Goal: Task Accomplishment & Management: Manage account settings

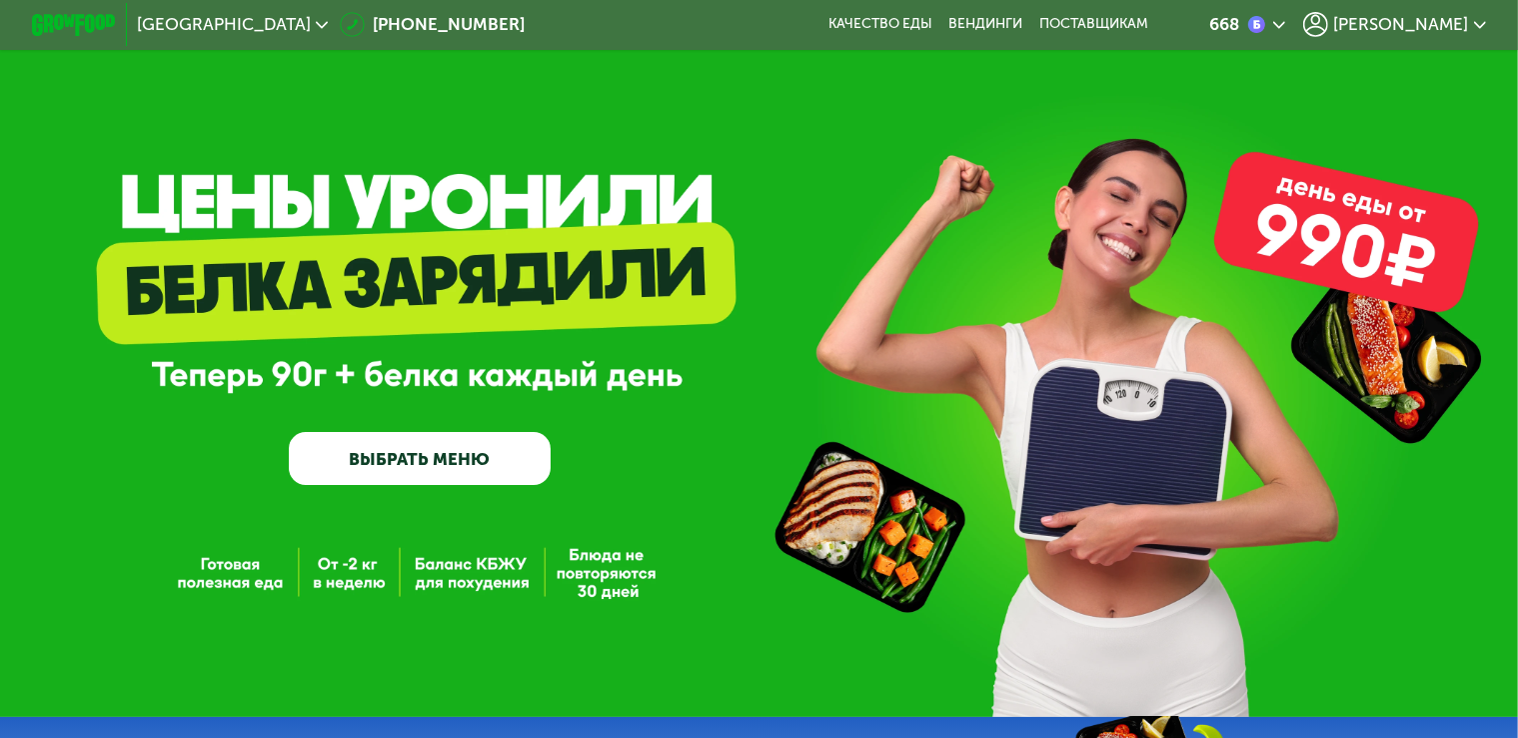
click at [1400, 21] on span "[PERSON_NAME]" at bounding box center [1400, 24] width 135 height 17
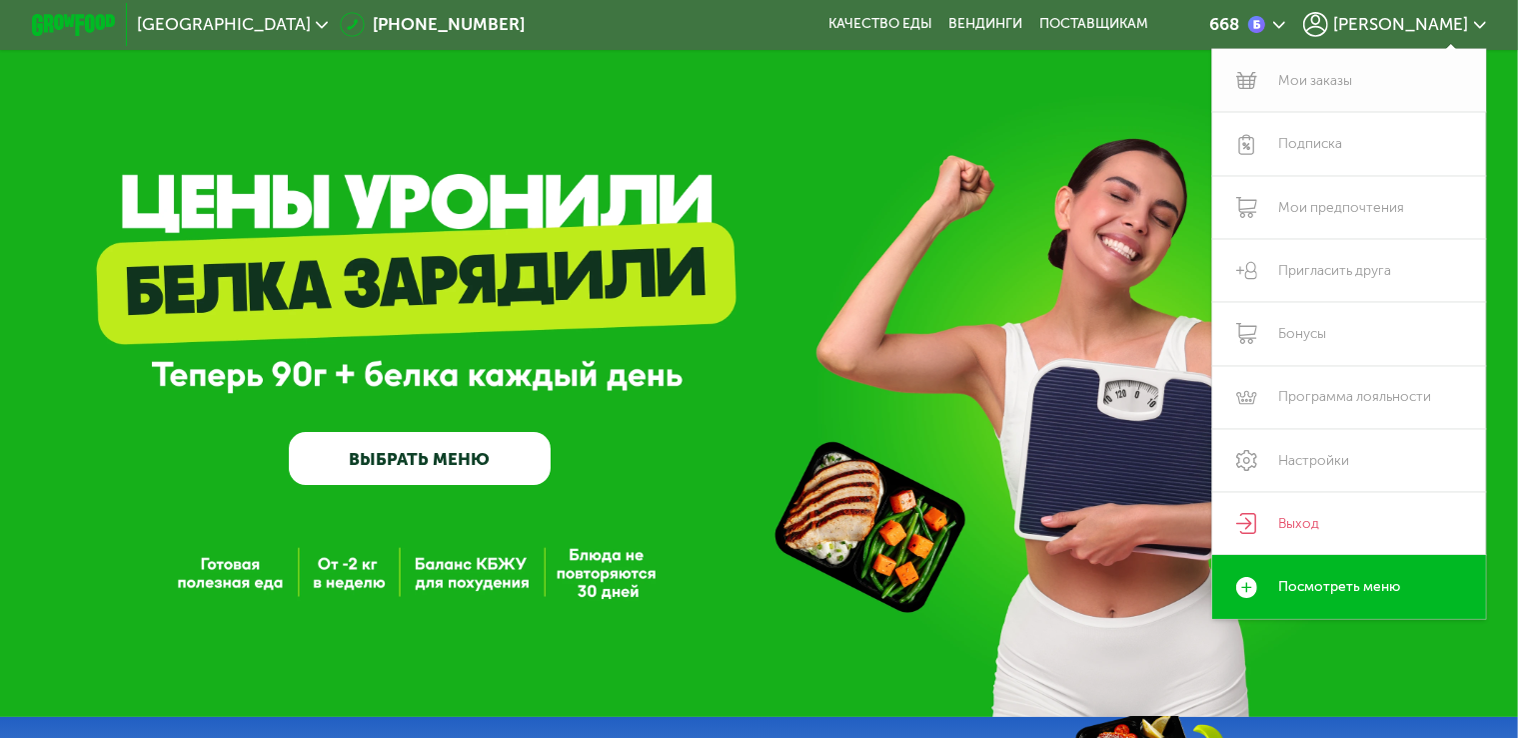
click at [1357, 65] on link "Мои заказы" at bounding box center [1349, 80] width 274 height 63
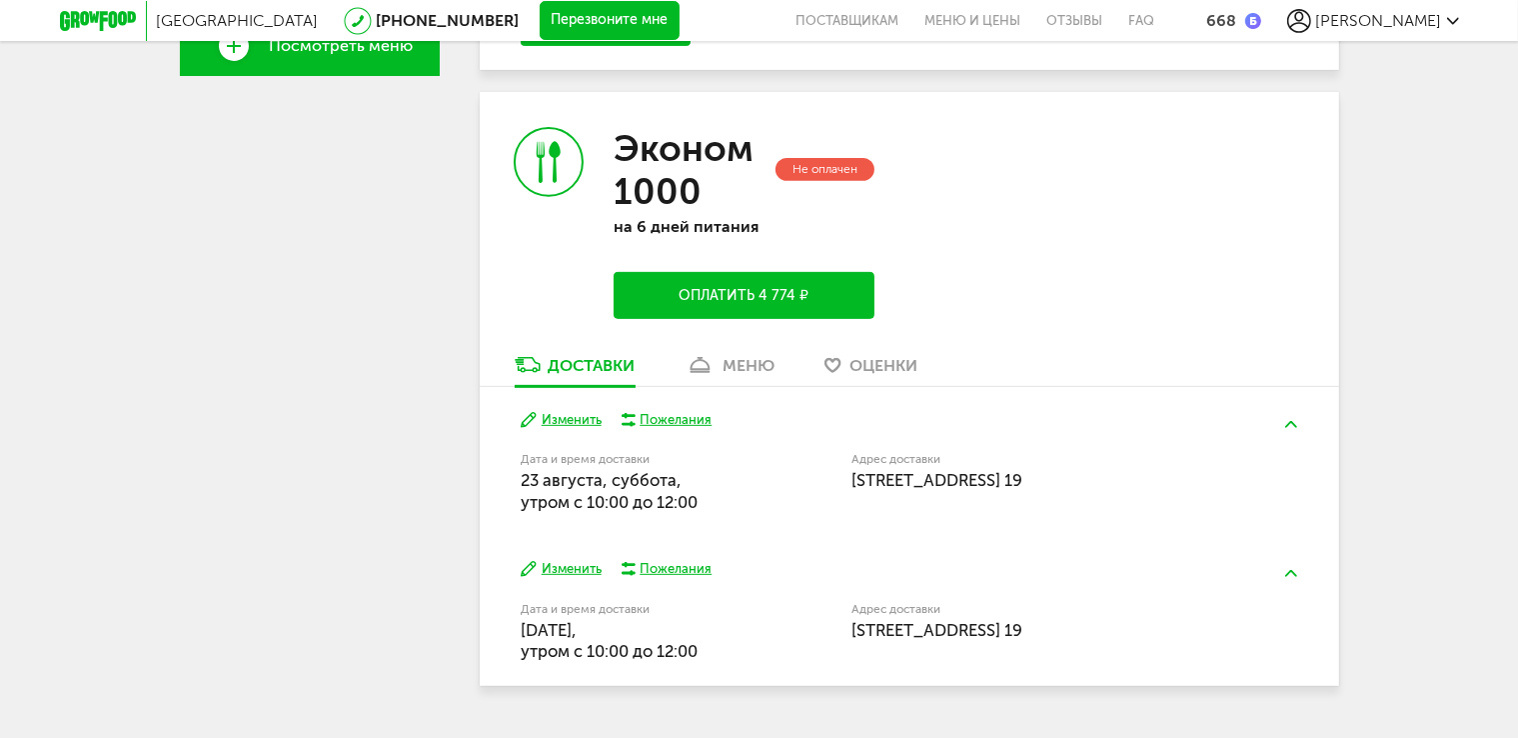
scroll to position [776, 0]
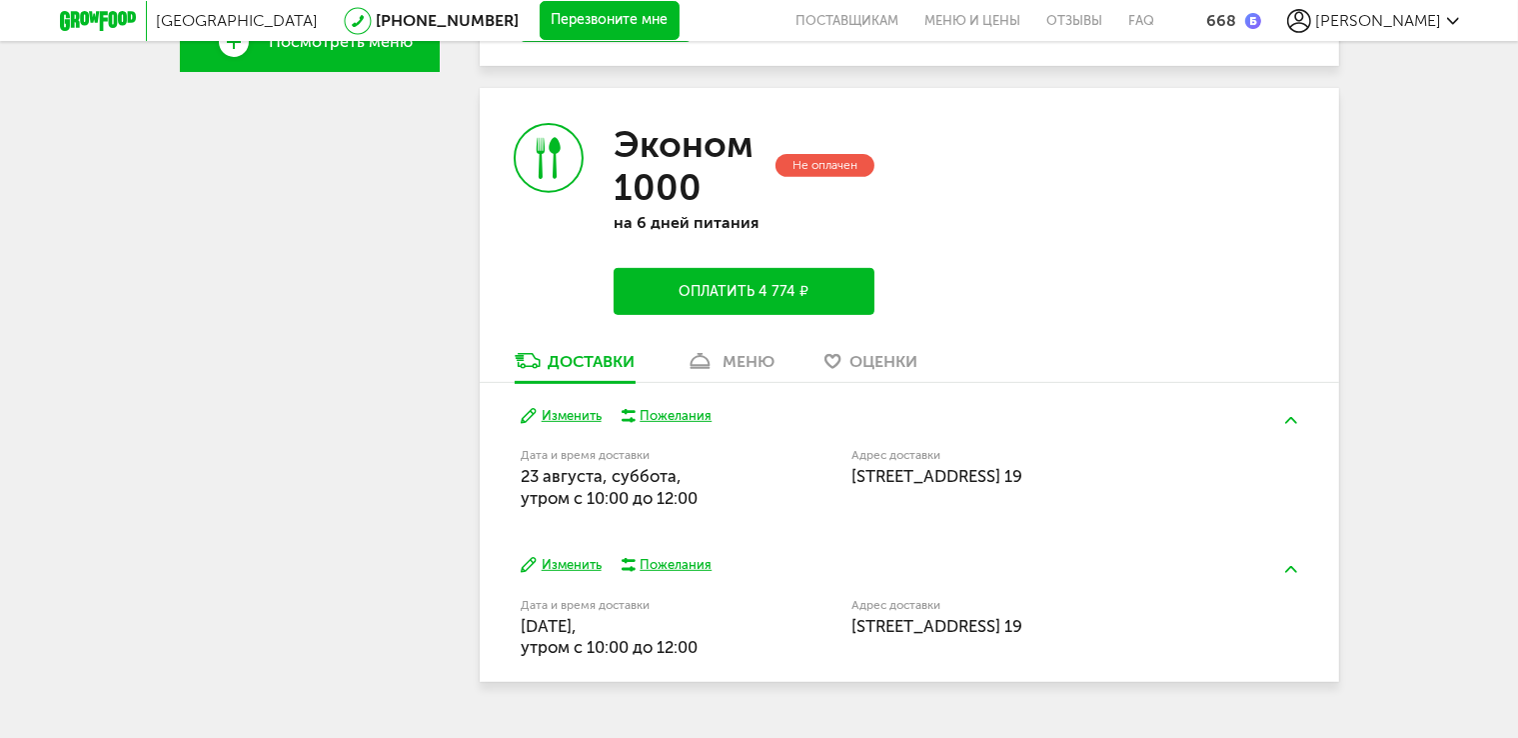
click at [585, 414] on button "Изменить" at bounding box center [561, 416] width 81 height 19
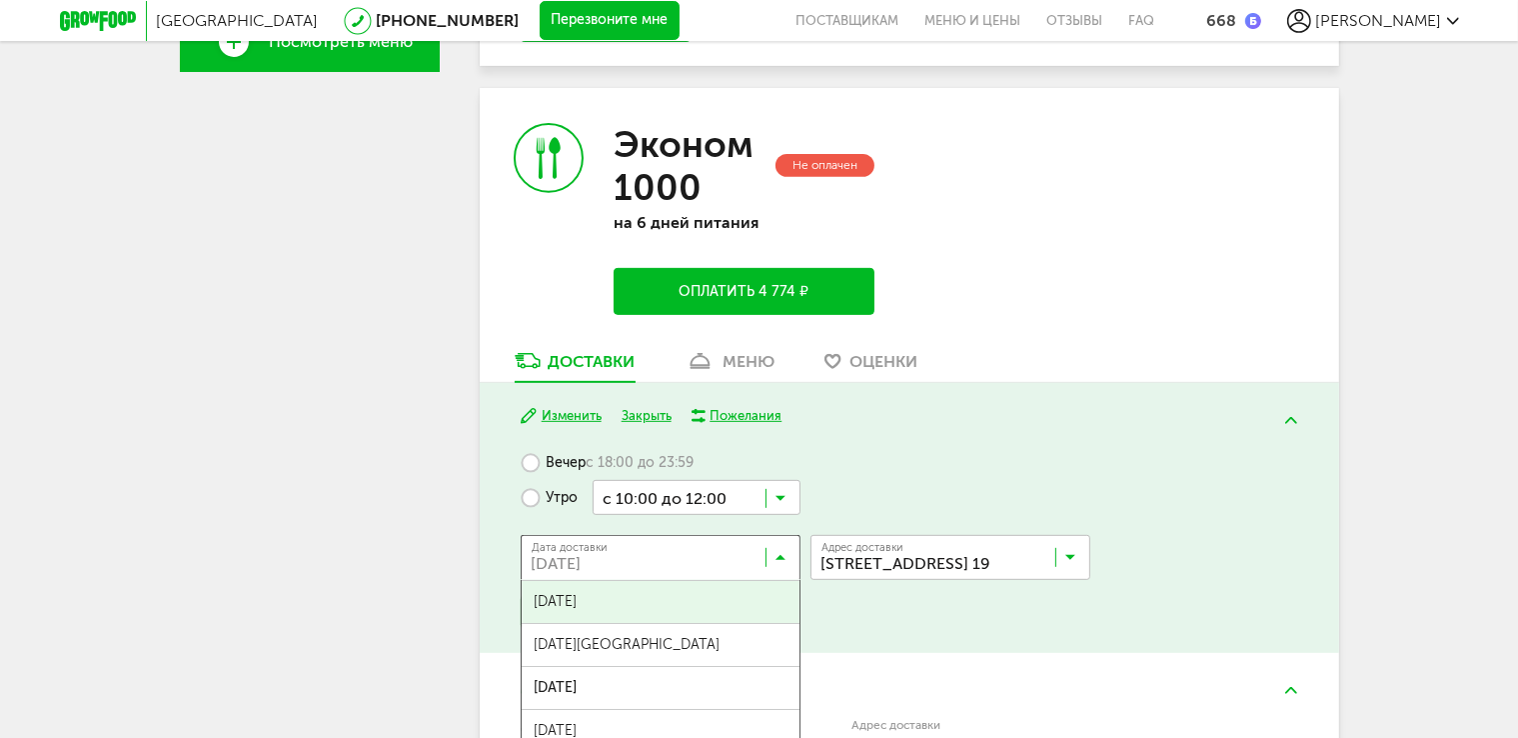
click at [776, 551] on input "Search for option" at bounding box center [666, 562] width 280 height 34
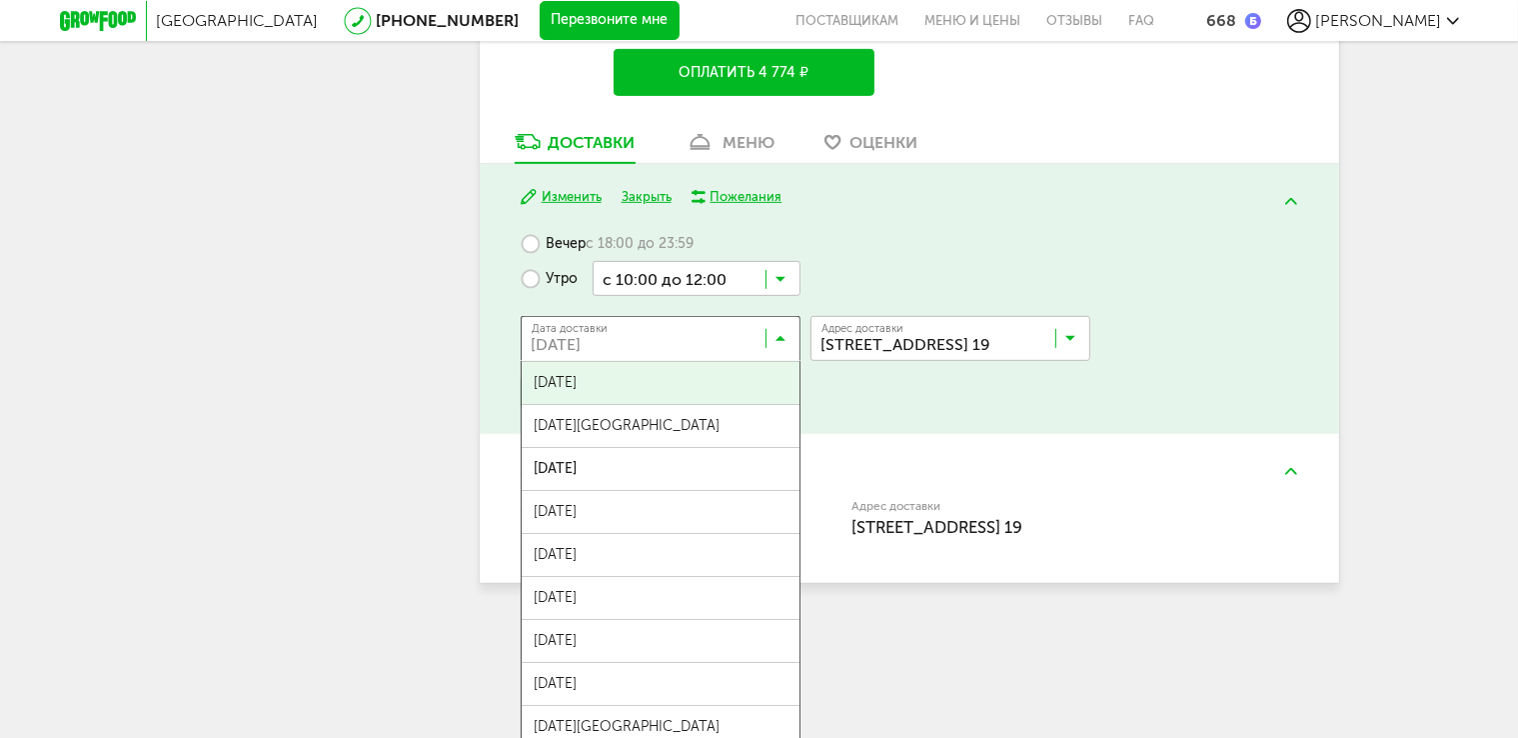
scroll to position [1003, 0]
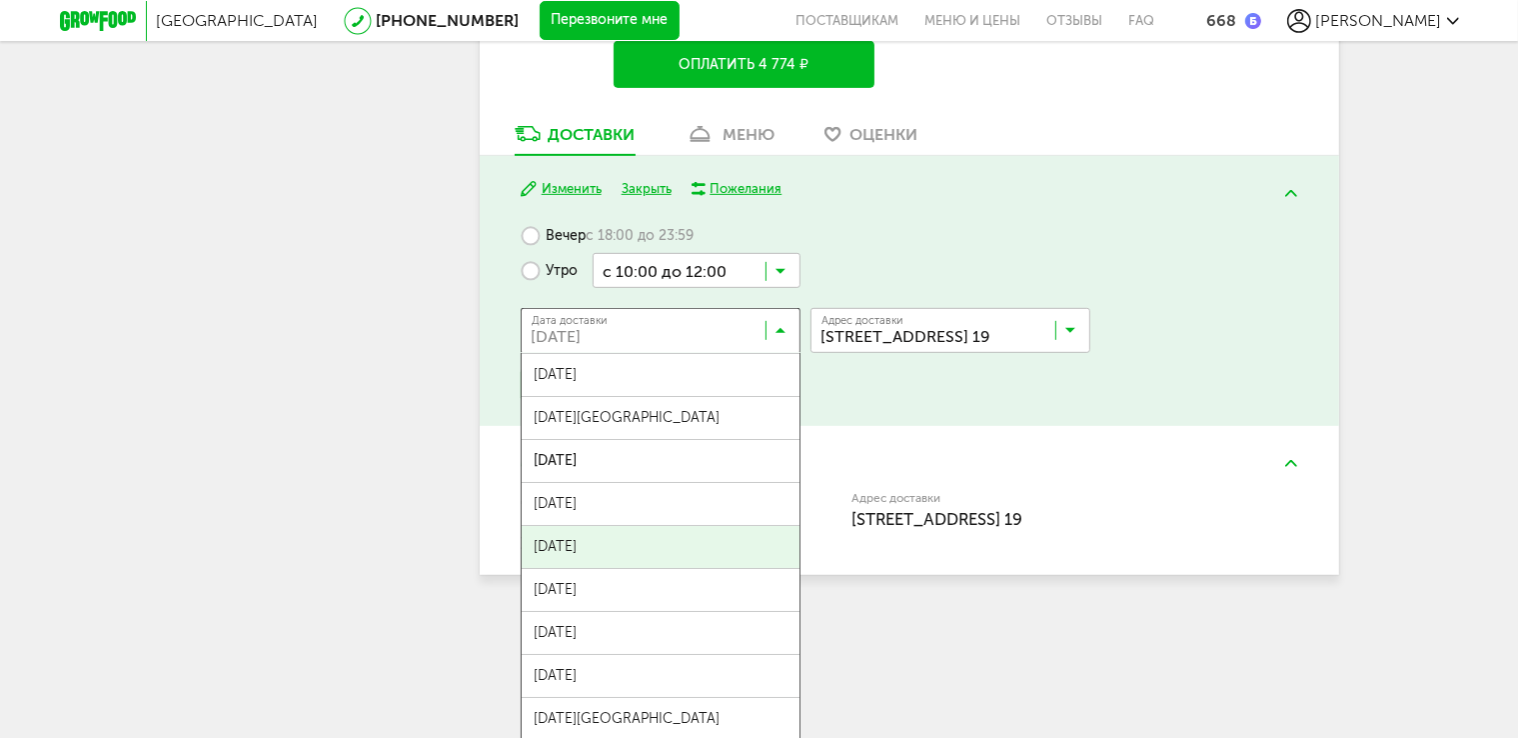
click at [735, 536] on ul "[DATE] августа, [DATE], [DATE], [DATE], [DATE], [DATE], [DATE], [DATE], [DATE],…" at bounding box center [661, 553] width 280 height 400
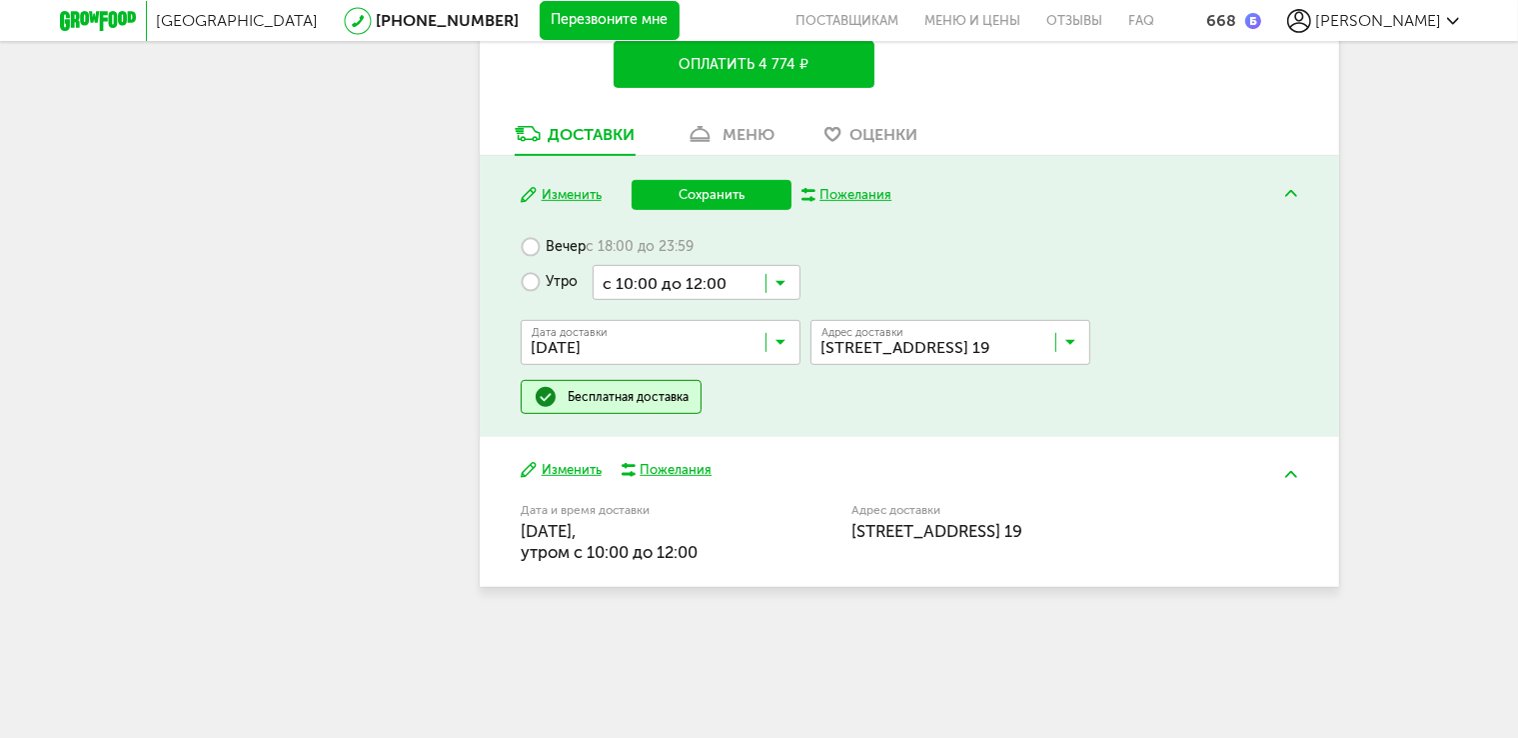
scroll to position [954, 0]
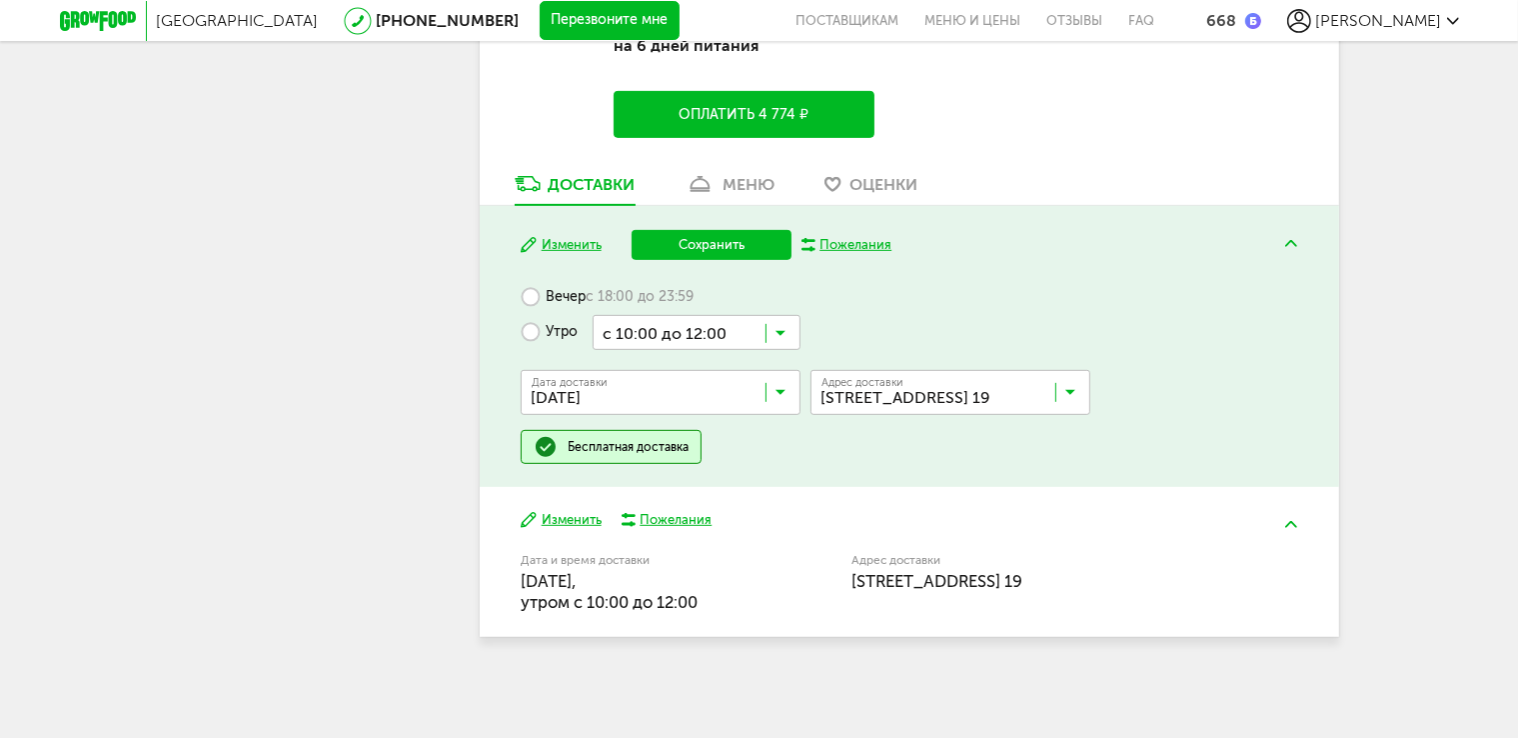
click at [782, 330] on icon at bounding box center [781, 338] width 10 height 20
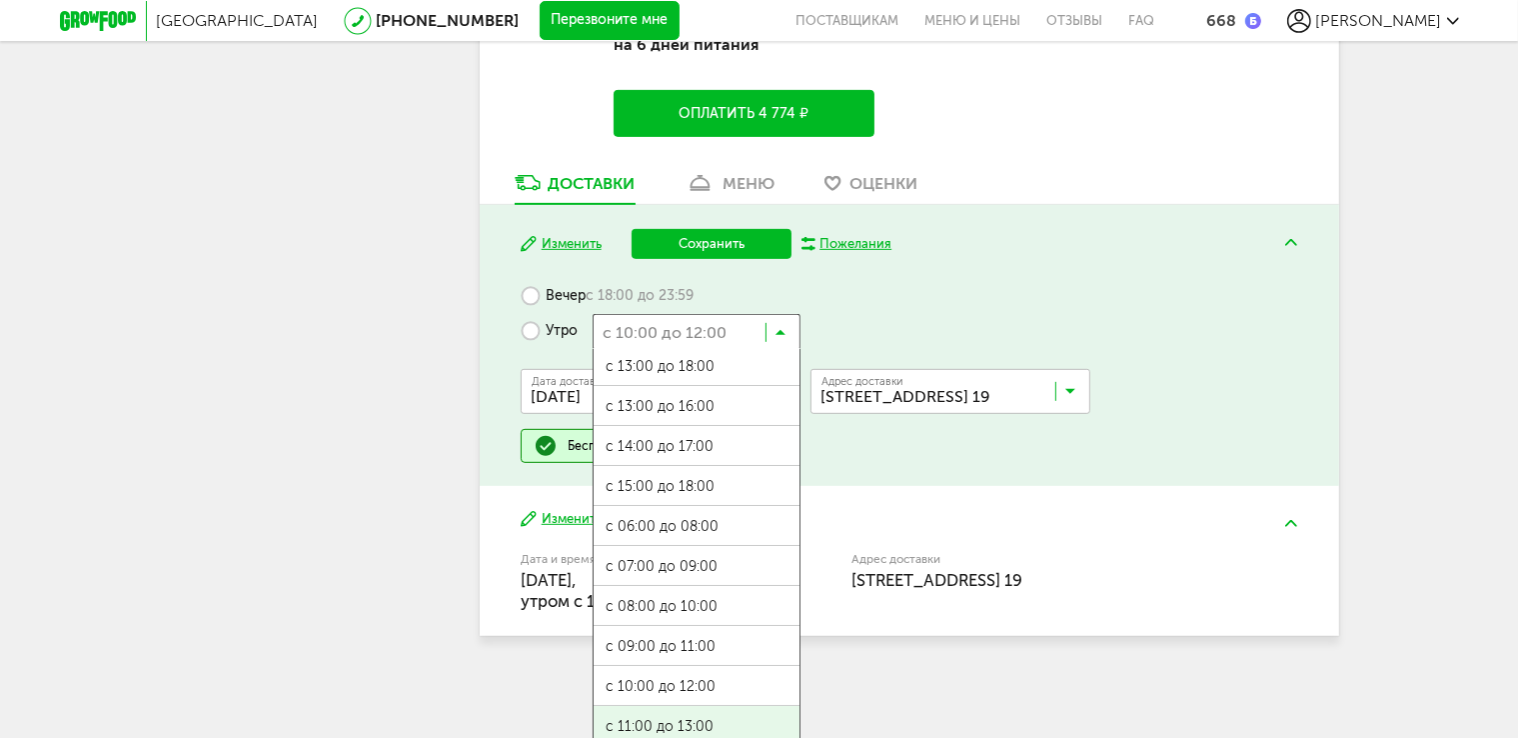
scroll to position [0, 0]
click at [744, 712] on ul "с 07:00 до 12:00 с 13:00 до 18:00 с 13:00 до 16:00 с 14:00 до 17:00 с 15:00 до …" at bounding box center [697, 549] width 208 height 400
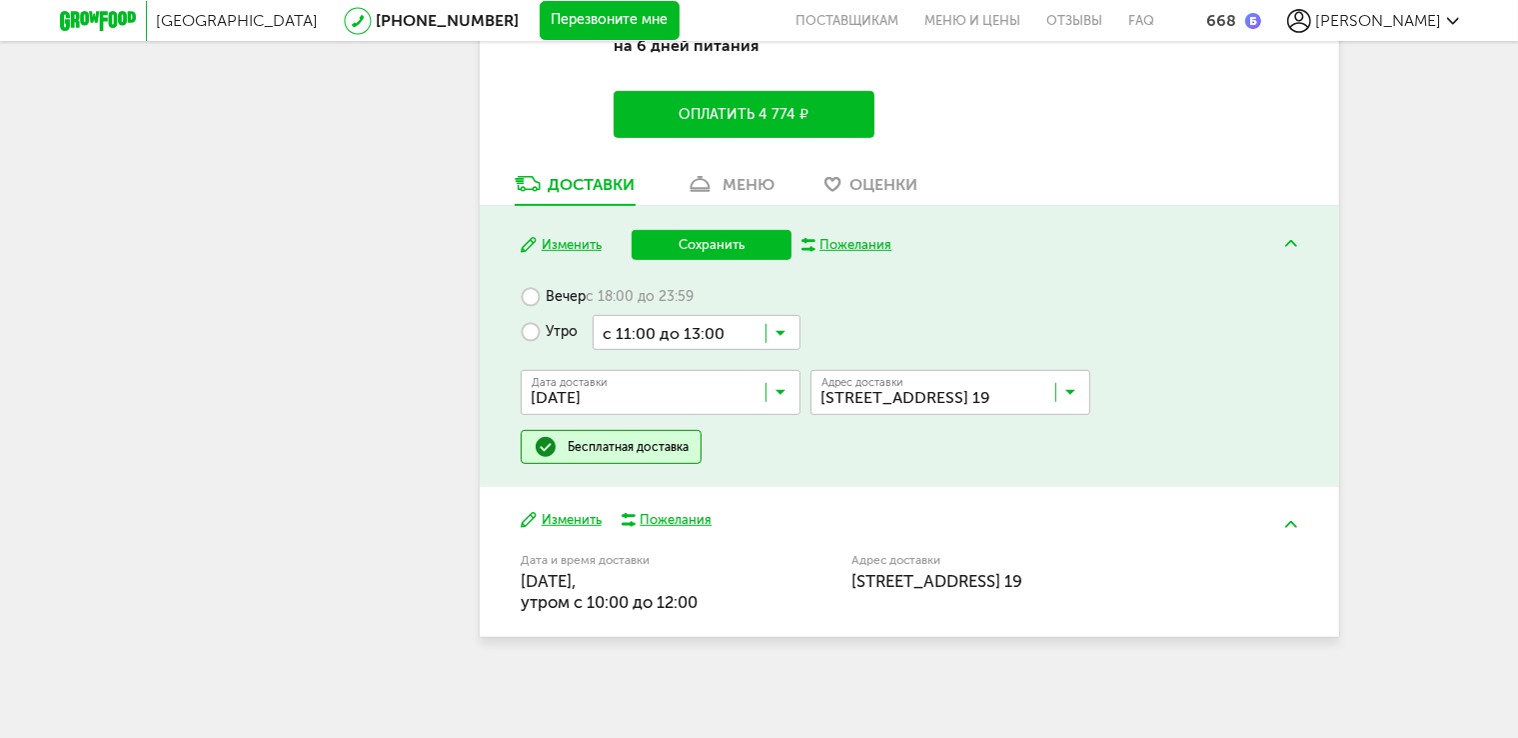
click at [691, 245] on button "Сохранить" at bounding box center [712, 245] width 160 height 30
